Goal: Transaction & Acquisition: Purchase product/service

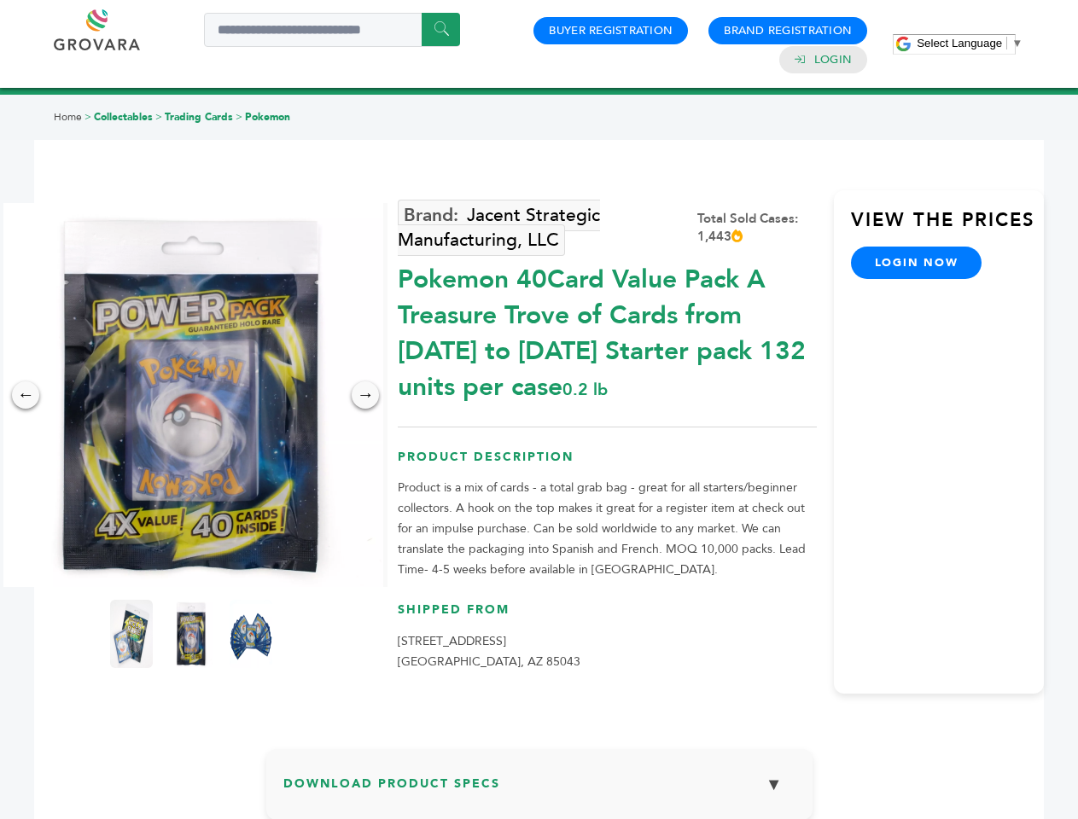
click at [969, 43] on span "Select Language" at bounding box center [959, 43] width 85 height 13
click at [191, 395] on img at bounding box center [191, 395] width 384 height 384
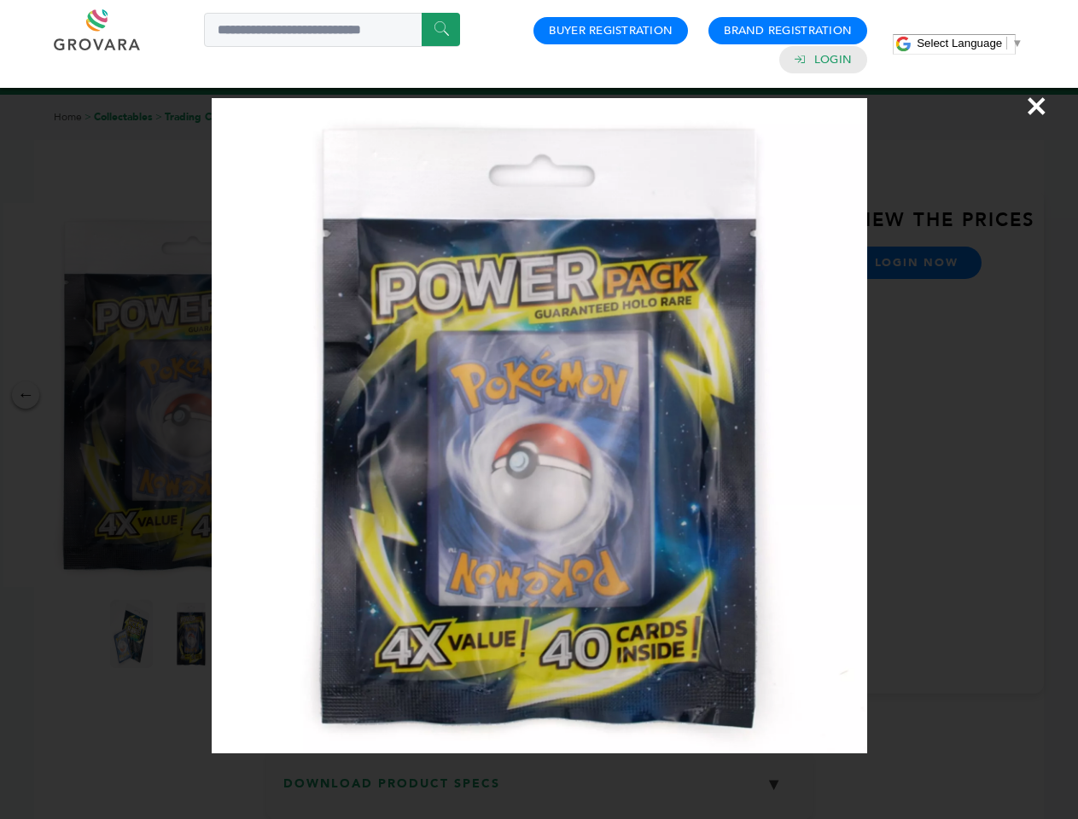
click at [26, 395] on div "×" at bounding box center [539, 409] width 1078 height 819
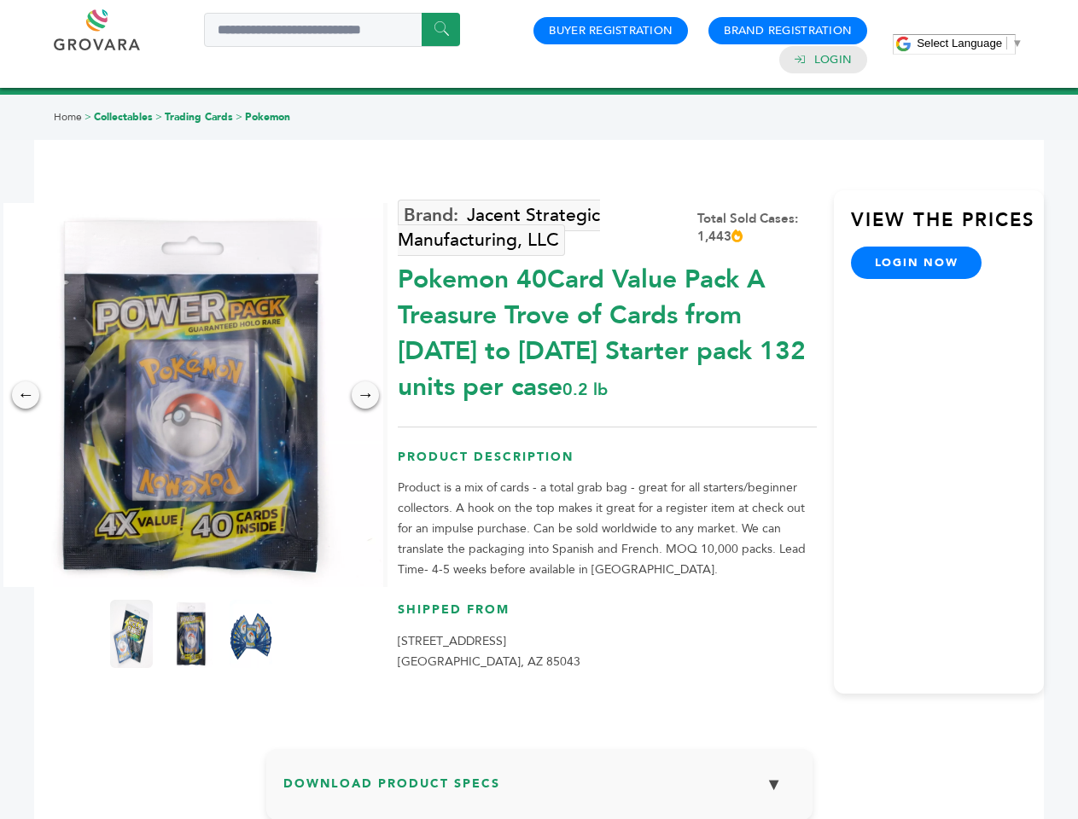
click at [365, 395] on div "→" at bounding box center [365, 394] width 27 height 27
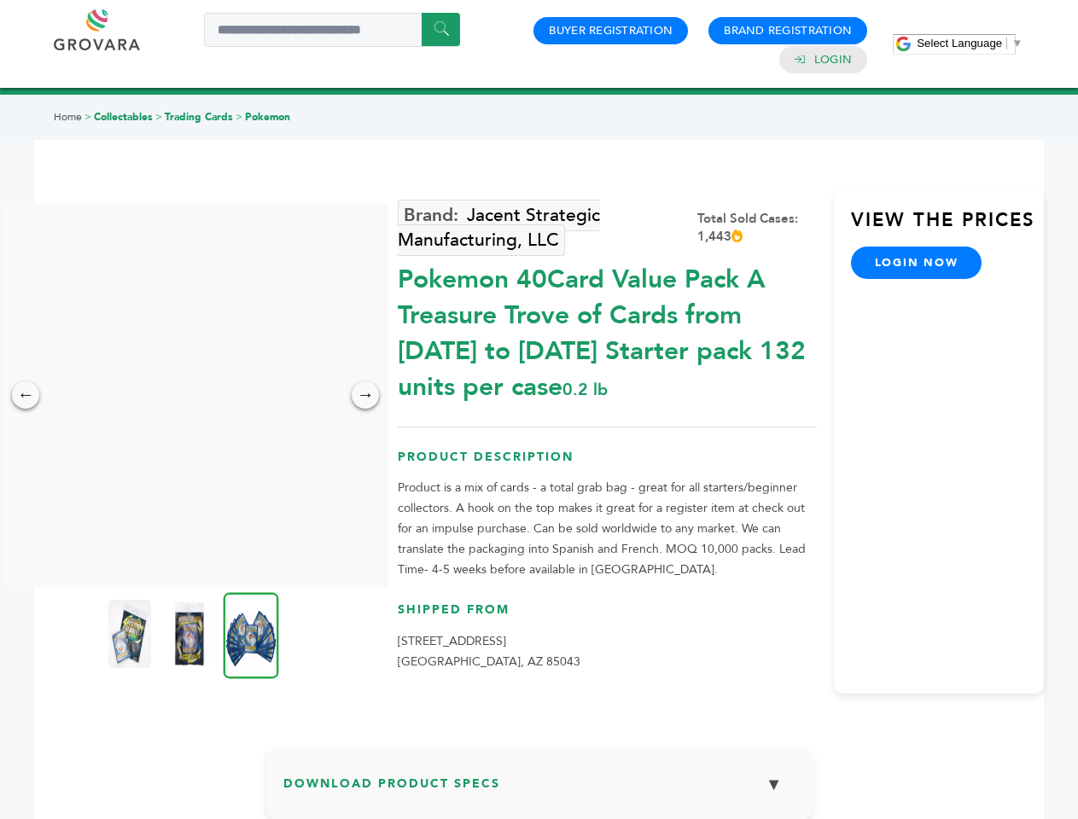
click at [131, 634] on img at bounding box center [129, 634] width 43 height 68
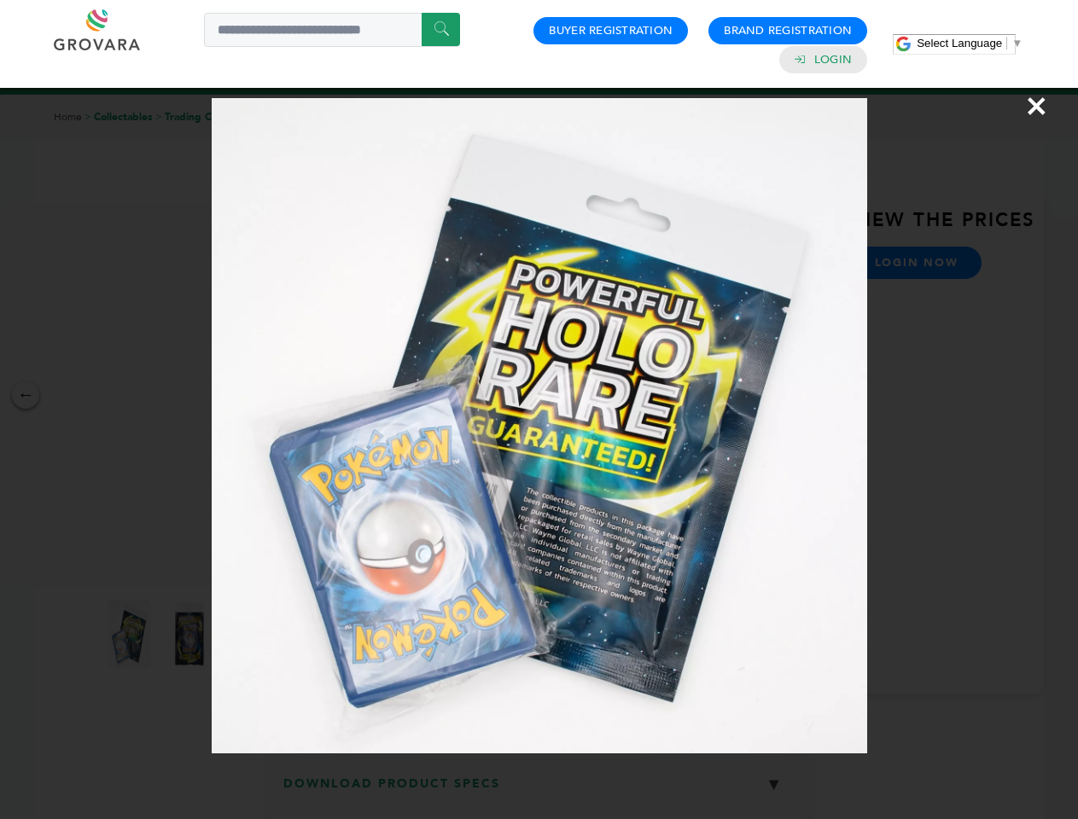
click at [191, 634] on div "×" at bounding box center [539, 409] width 1078 height 819
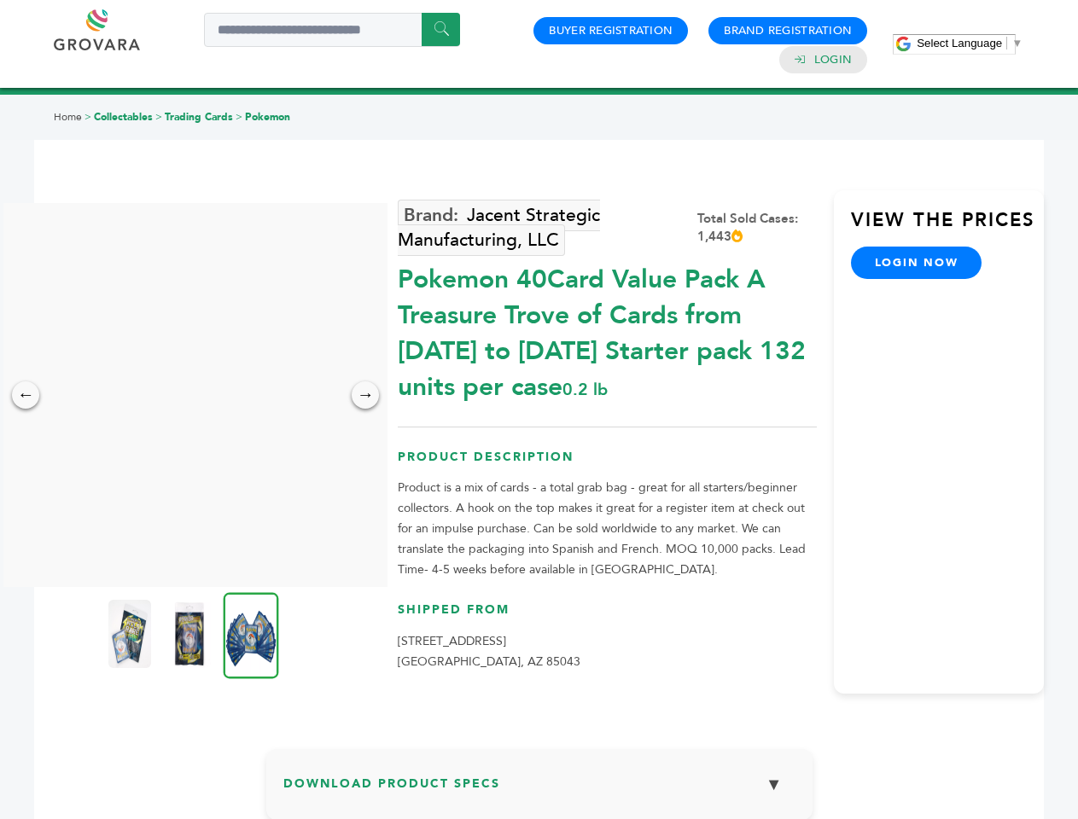
click at [251, 634] on img at bounding box center [251, 635] width 55 height 86
click at [0, 0] on div "×" at bounding box center [0, 0] width 0 height 0
